Goal: Find specific page/section: Locate a particular part of the current website

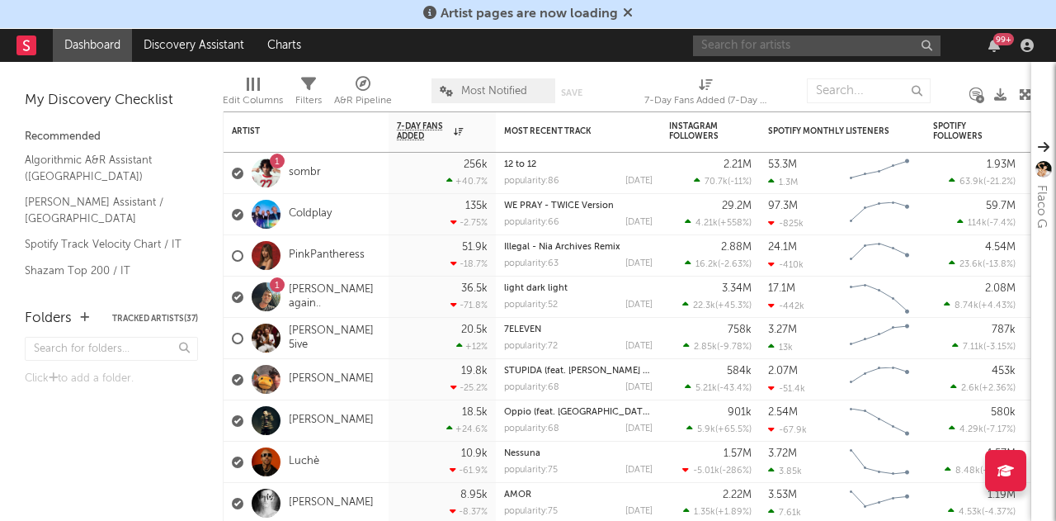
click at [753, 46] on input "text" at bounding box center [817, 45] width 248 height 21
type input "[PERSON_NAME]"
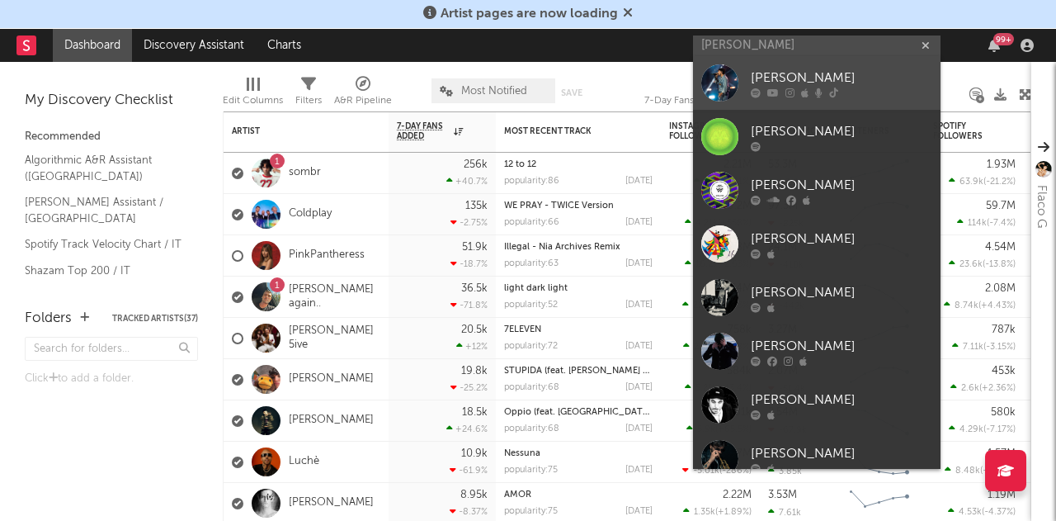
click at [763, 70] on div "Cioffi" at bounding box center [842, 78] width 182 height 20
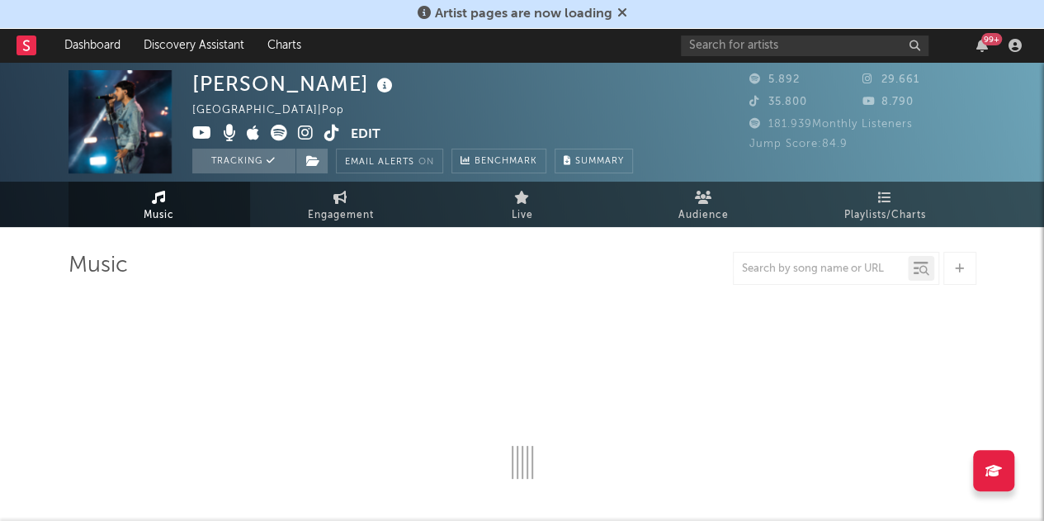
select select "6m"
